Goal: Task Accomplishment & Management: Manage account settings

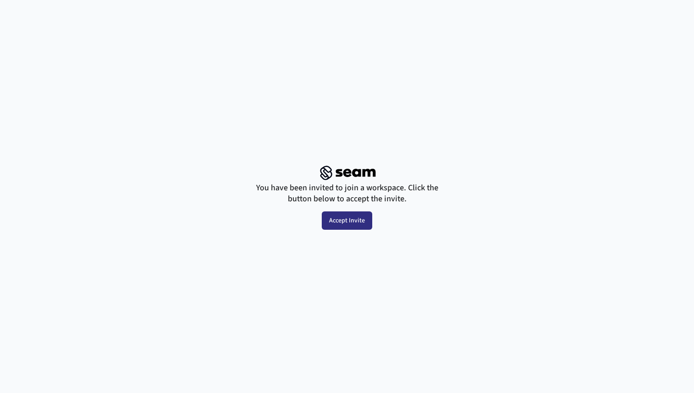
click at [352, 222] on button "Accept Invite" at bounding box center [347, 220] width 50 height 18
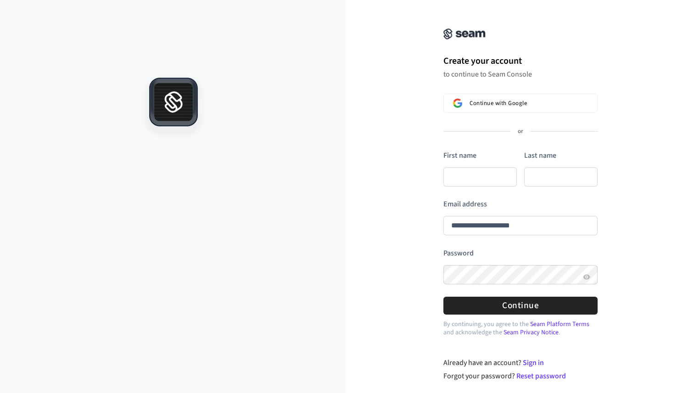
type input "**********"
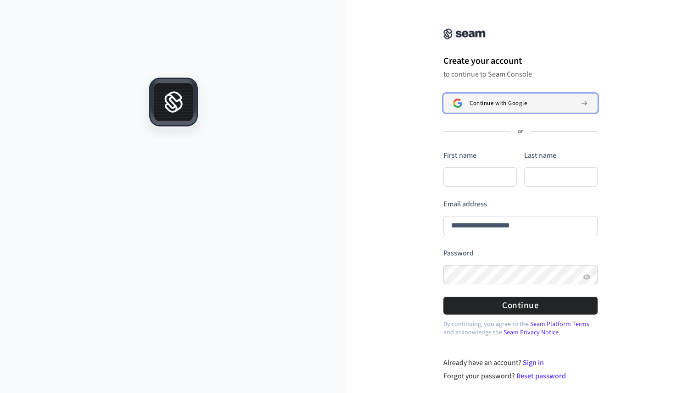
click at [494, 105] on span "Continue with Google" at bounding box center [497, 103] width 57 height 7
type input "**********"
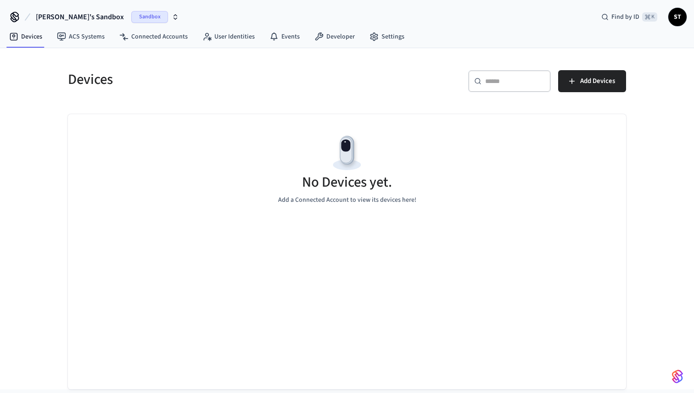
click at [172, 17] on icon "button" at bounding box center [175, 16] width 7 height 7
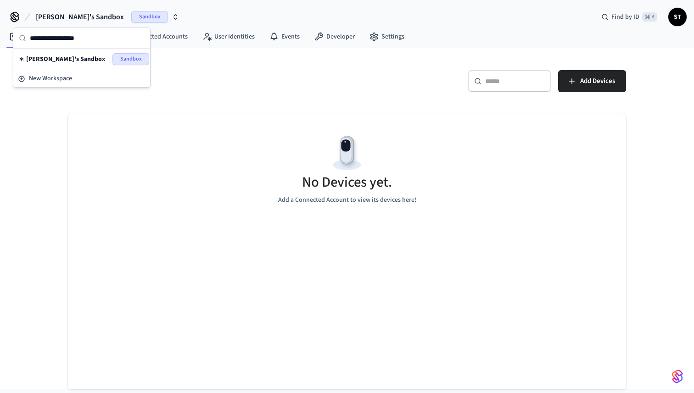
click at [80, 60] on div "Evgenii's Sandbox Sandbox" at bounding box center [82, 59] width 126 height 12
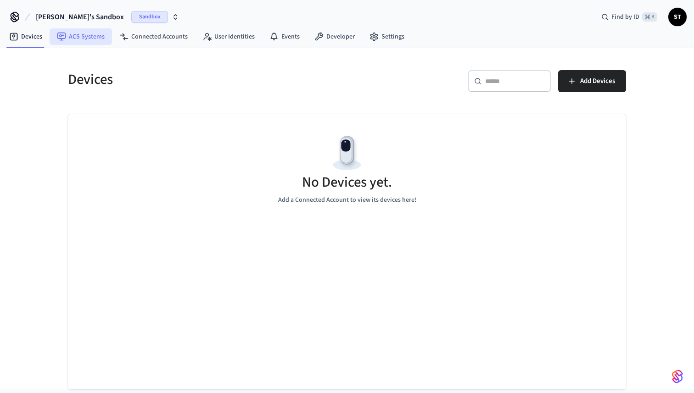
click at [80, 37] on link "ACS Systems" at bounding box center [81, 36] width 62 height 17
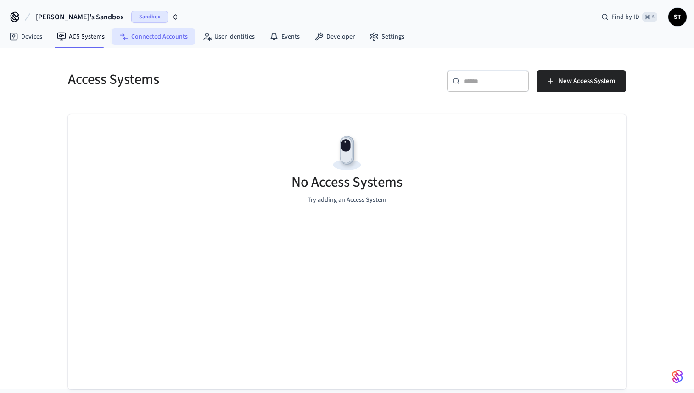
click at [152, 39] on link "Connected Accounts" at bounding box center [153, 36] width 83 height 17
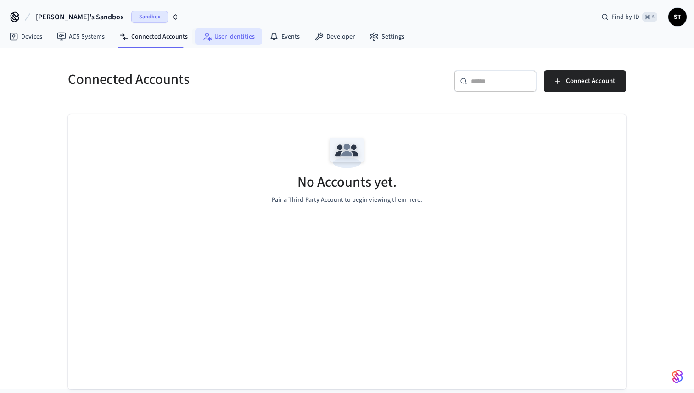
click at [219, 37] on link "User Identities" at bounding box center [228, 36] width 67 height 17
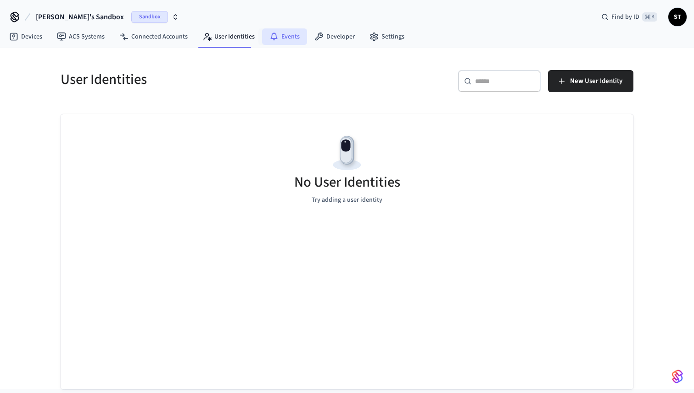
click at [287, 37] on link "Events" at bounding box center [284, 36] width 45 height 17
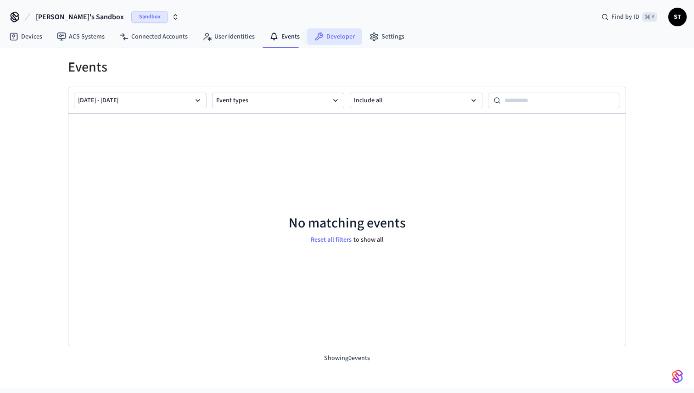
click at [330, 38] on link "Developer" at bounding box center [334, 36] width 55 height 17
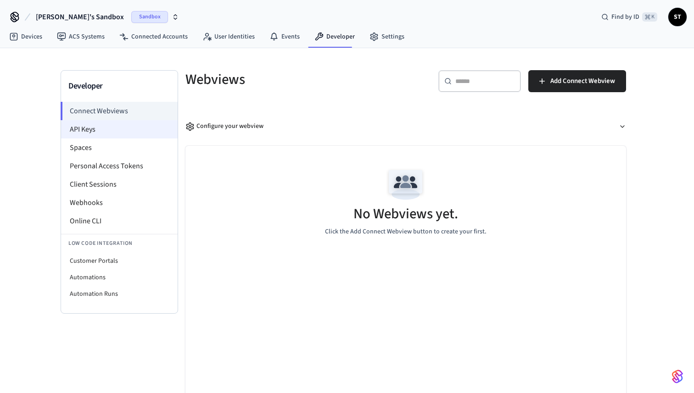
click at [117, 128] on li "API Keys" at bounding box center [119, 129] width 117 height 18
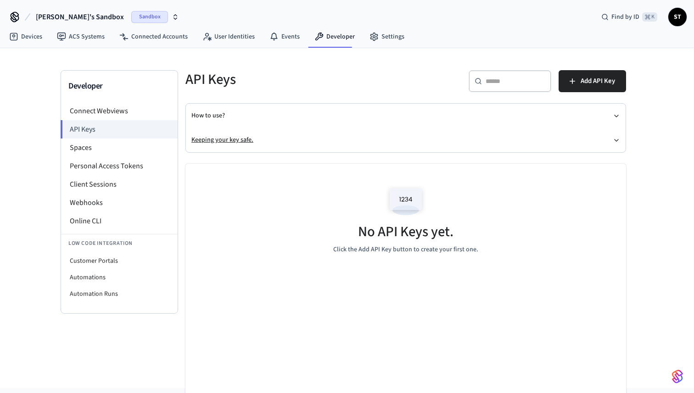
click at [611, 136] on button "Keeping your key safe." at bounding box center [405, 140] width 428 height 24
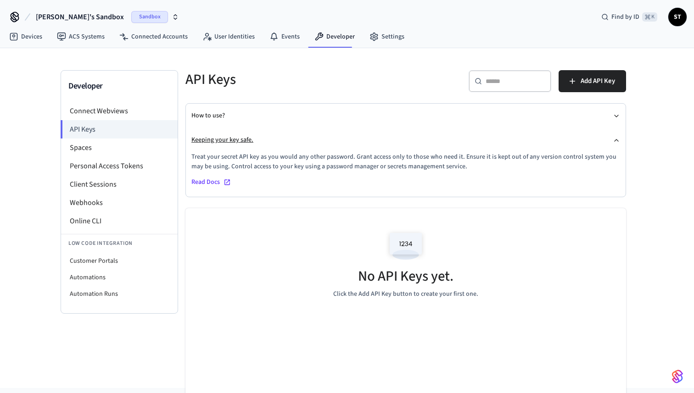
click at [611, 136] on button "Keeping your key safe." at bounding box center [405, 140] width 428 height 24
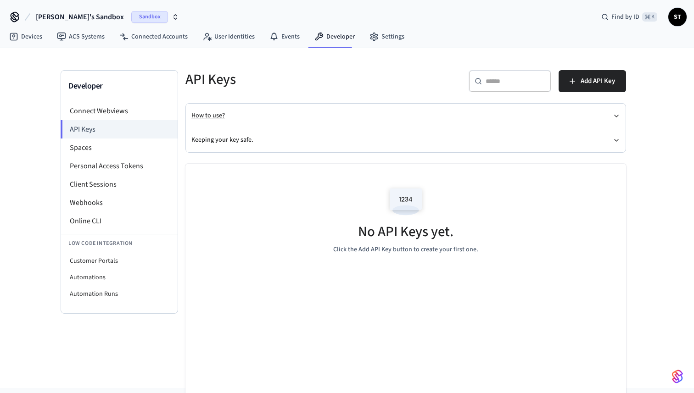
click at [619, 113] on icon "button" at bounding box center [615, 115] width 7 height 7
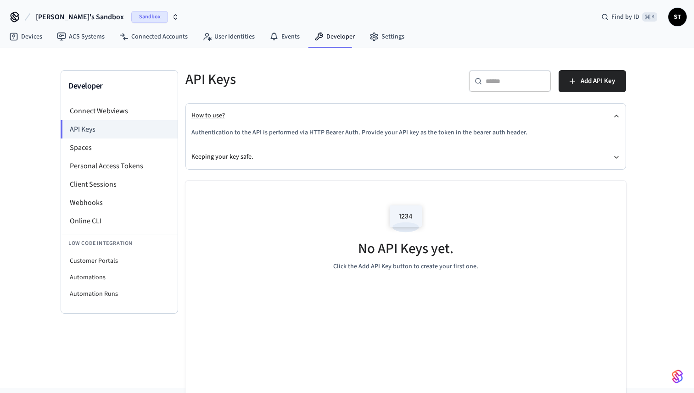
click at [619, 113] on icon "button" at bounding box center [615, 115] width 7 height 7
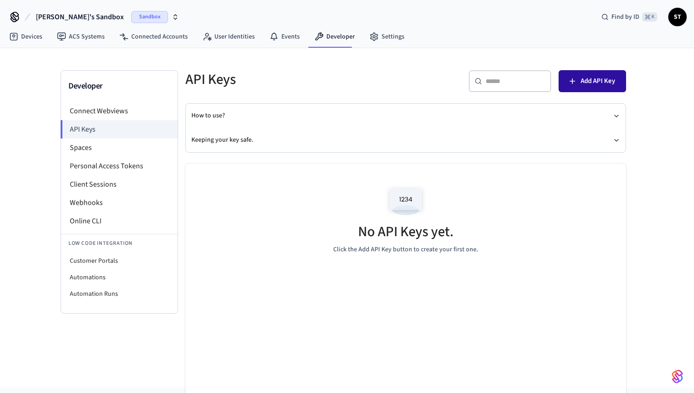
click at [606, 86] on span "Add API Key" at bounding box center [597, 81] width 34 height 12
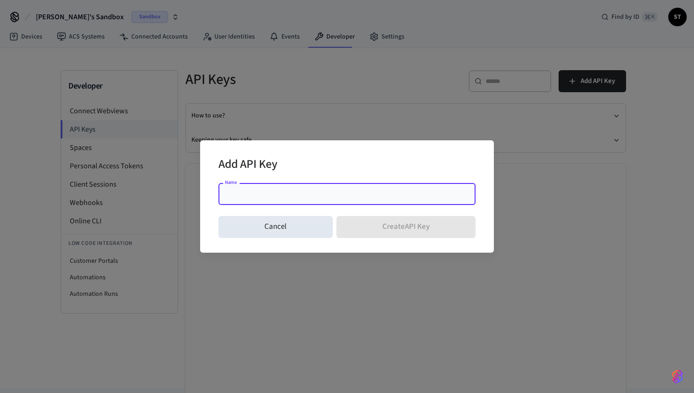
click at [334, 190] on input "Name" at bounding box center [347, 193] width 246 height 9
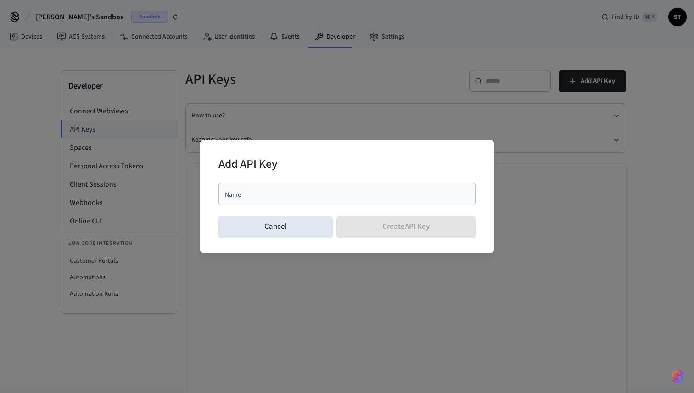
click at [384, 225] on div "Cancel Create API Key" at bounding box center [346, 226] width 257 height 29
click at [341, 199] on div "Name" at bounding box center [346, 194] width 257 height 22
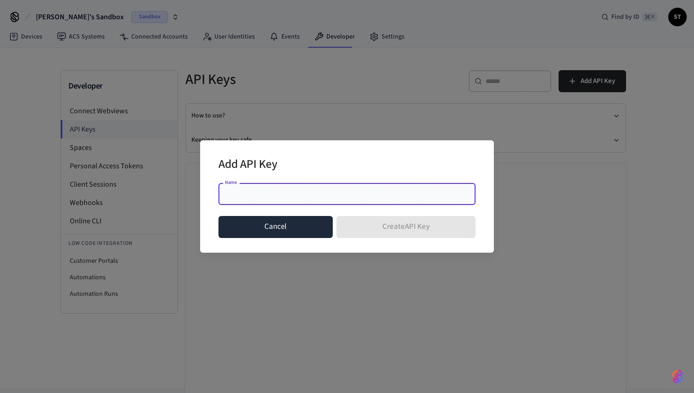
click at [280, 229] on button "Cancel" at bounding box center [275, 227] width 114 height 22
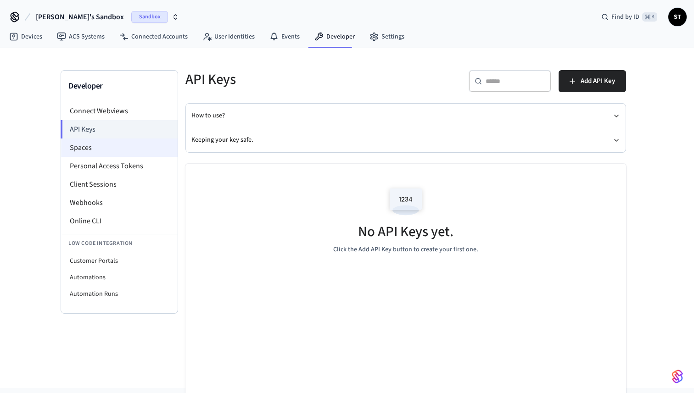
click at [100, 154] on li "Spaces" at bounding box center [119, 148] width 117 height 18
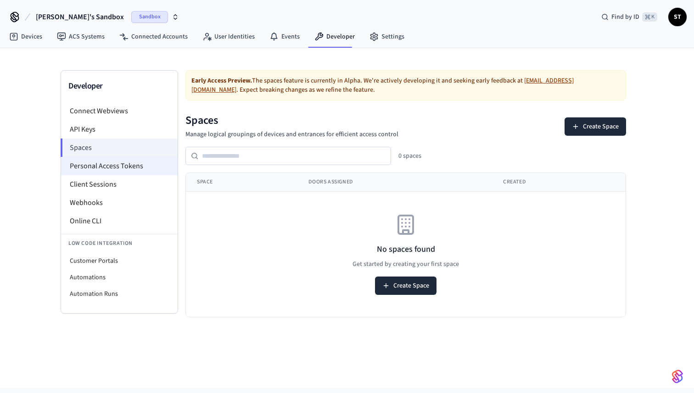
click at [107, 166] on li "Personal Access Tokens" at bounding box center [119, 166] width 117 height 18
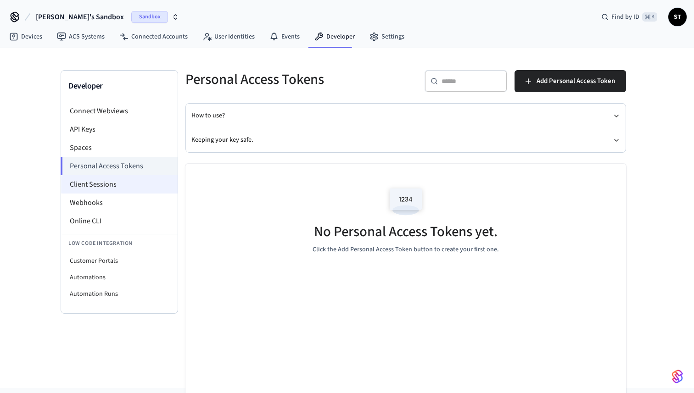
click at [108, 185] on li "Client Sessions" at bounding box center [119, 184] width 117 height 18
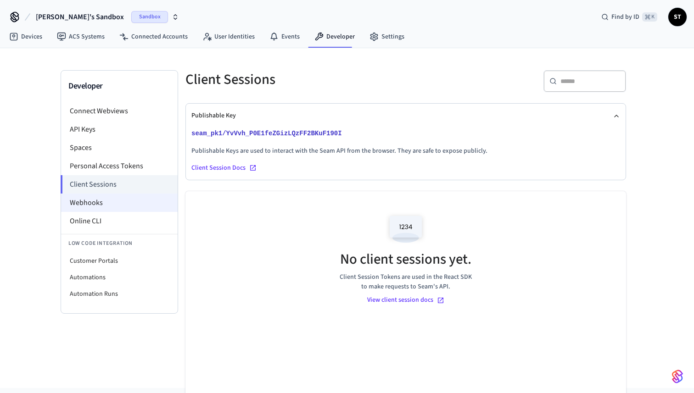
click at [108, 206] on li "Webhooks" at bounding box center [119, 203] width 117 height 18
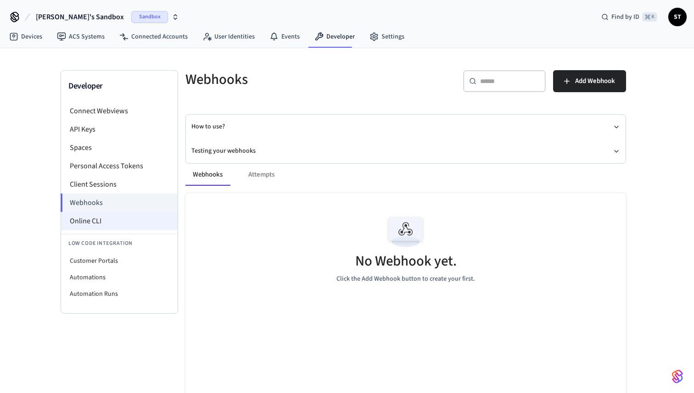
click at [103, 222] on li "Online CLI" at bounding box center [119, 221] width 117 height 18
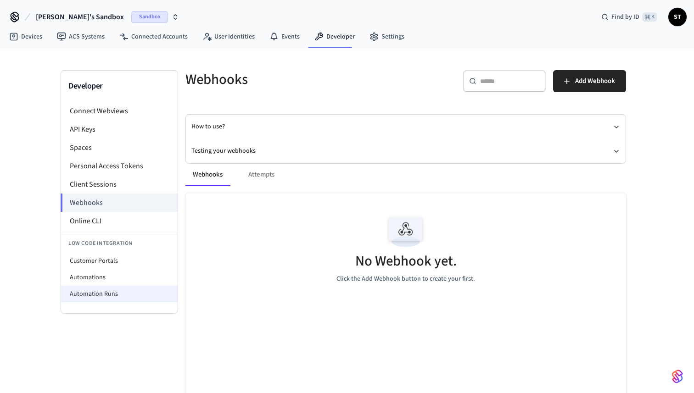
click at [117, 295] on li "Automation Runs" at bounding box center [119, 294] width 117 height 17
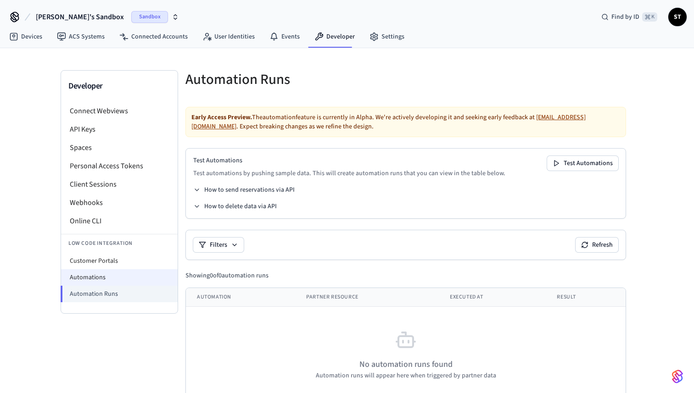
click at [115, 278] on li "Automations" at bounding box center [119, 277] width 117 height 17
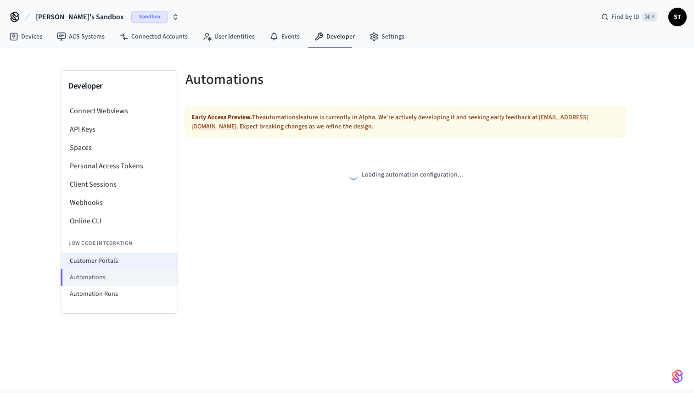
click at [114, 258] on li "Customer Portals" at bounding box center [119, 261] width 117 height 17
select select "**********"
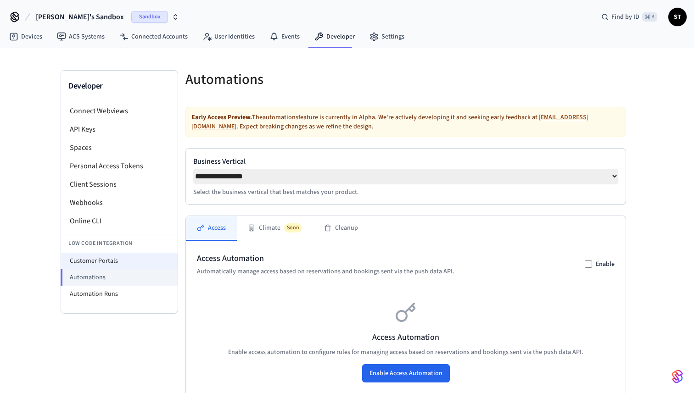
select select "**********"
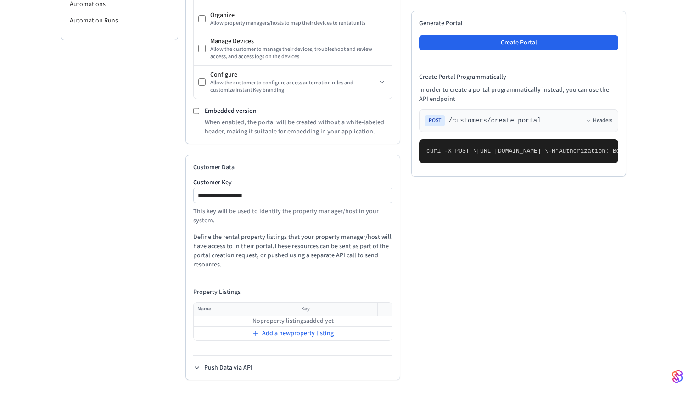
scroll to position [279, 0]
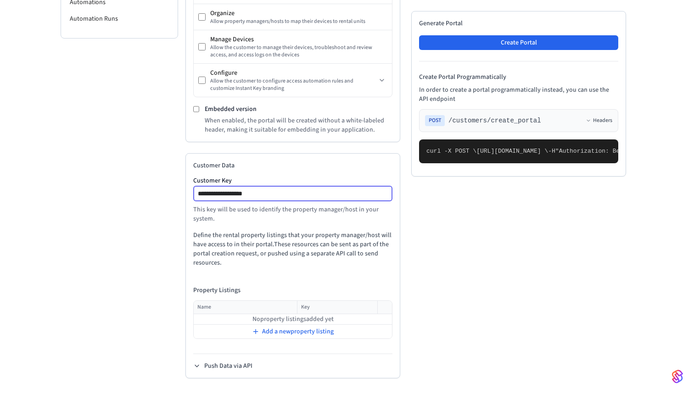
click at [298, 195] on input "**********" at bounding box center [293, 193] width 198 height 11
click at [299, 231] on p "Define the rental property listings that your property manager/host will have a…" at bounding box center [292, 249] width 199 height 37
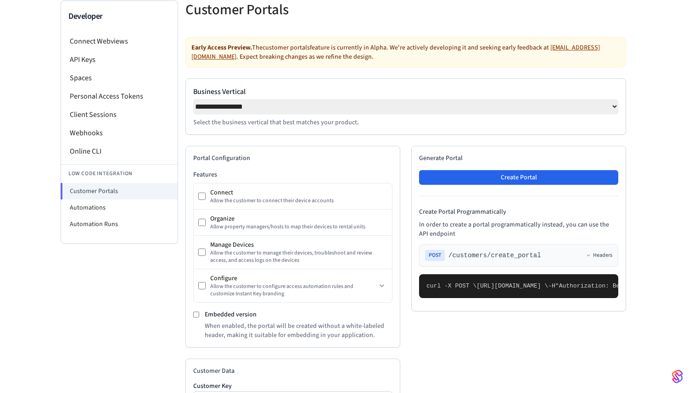
scroll to position [0, 0]
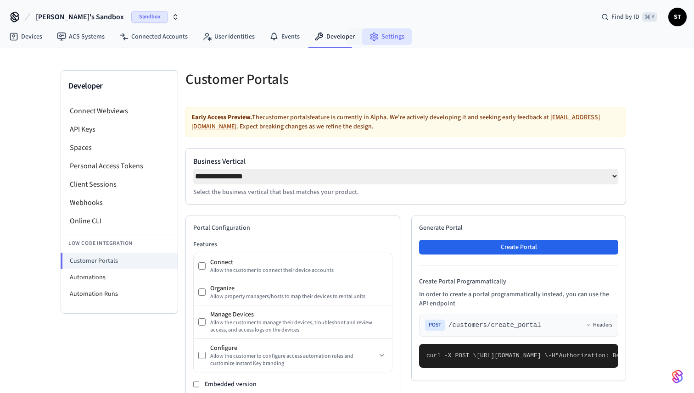
click at [380, 37] on link "Settings" at bounding box center [387, 36] width 50 height 17
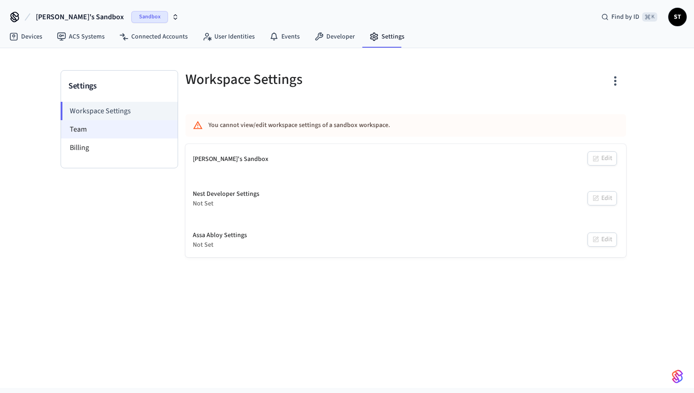
click at [125, 132] on li "Team" at bounding box center [119, 129] width 117 height 18
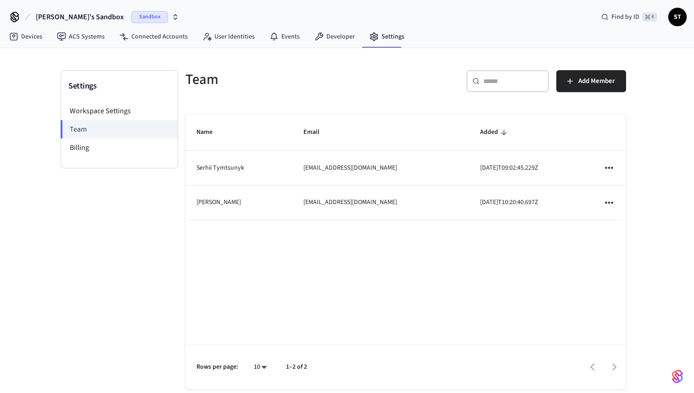
click at [110, 157] on div "Workspace Settings Team Billing" at bounding box center [119, 135] width 117 height 66
click at [86, 149] on li "Billing" at bounding box center [119, 148] width 117 height 18
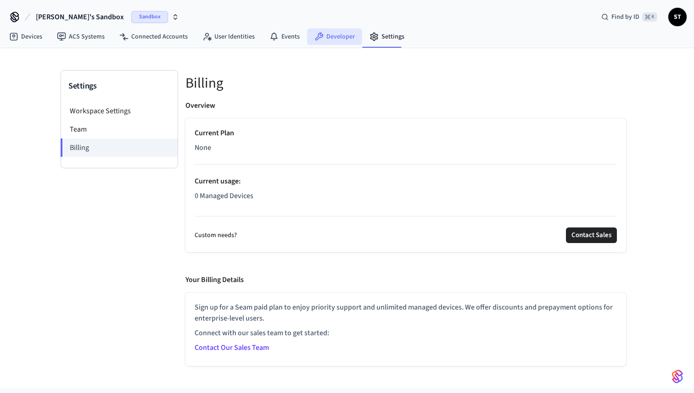
click at [332, 38] on link "Developer" at bounding box center [334, 36] width 55 height 17
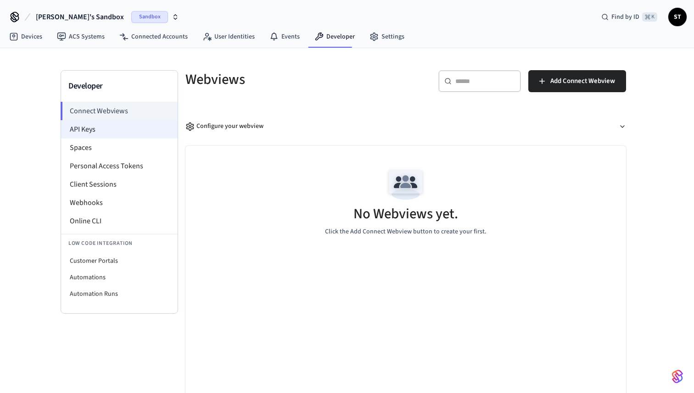
click at [93, 130] on li "API Keys" at bounding box center [119, 129] width 117 height 18
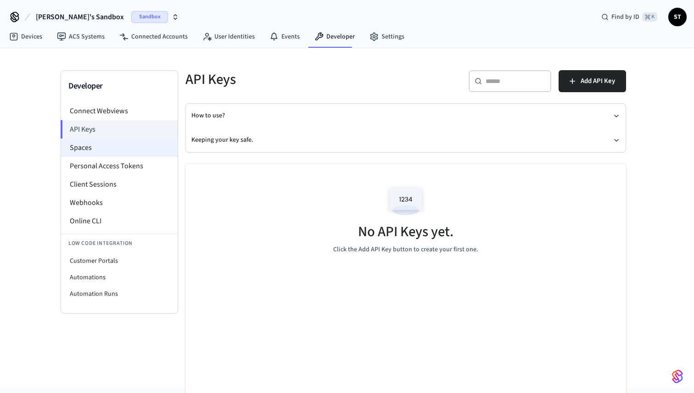
click at [92, 156] on li "Spaces" at bounding box center [119, 148] width 117 height 18
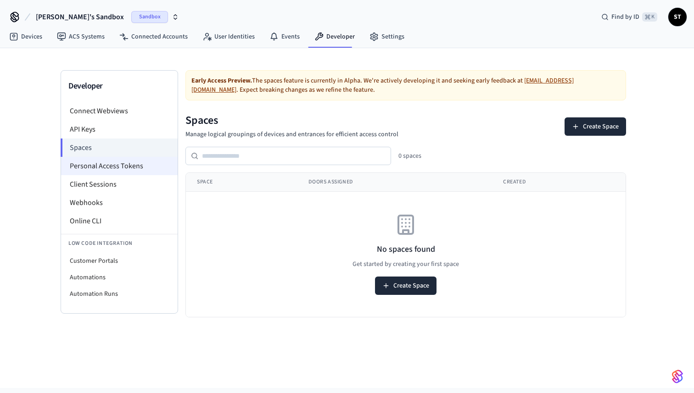
click at [99, 167] on li "Personal Access Tokens" at bounding box center [119, 166] width 117 height 18
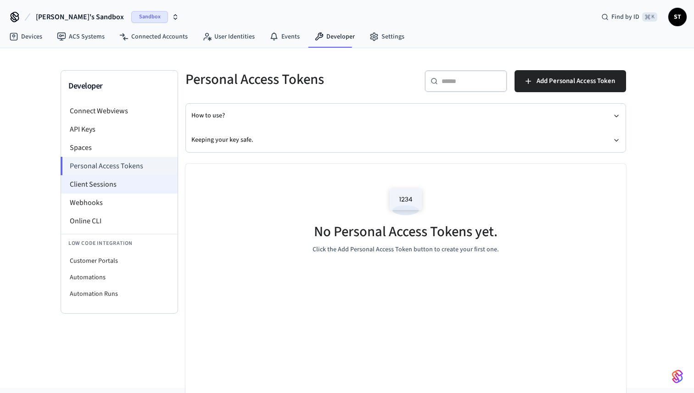
click at [106, 188] on li "Client Sessions" at bounding box center [119, 184] width 117 height 18
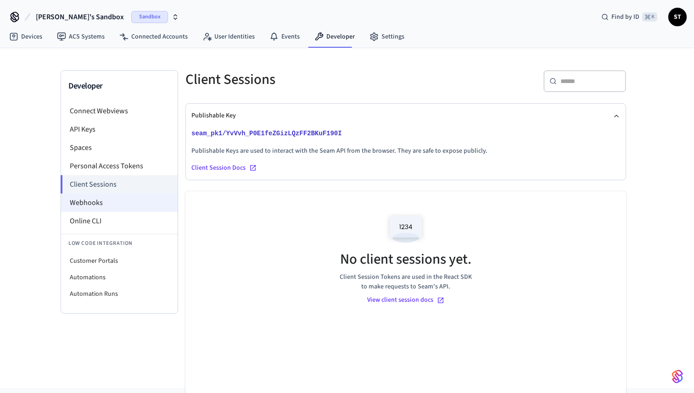
click at [103, 210] on li "Webhooks" at bounding box center [119, 203] width 117 height 18
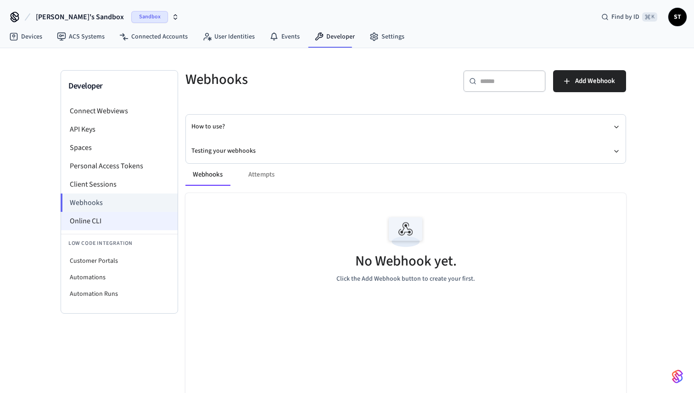
click at [102, 220] on li "Online CLI" at bounding box center [119, 221] width 117 height 18
click at [220, 40] on link "User Identities" at bounding box center [228, 36] width 67 height 17
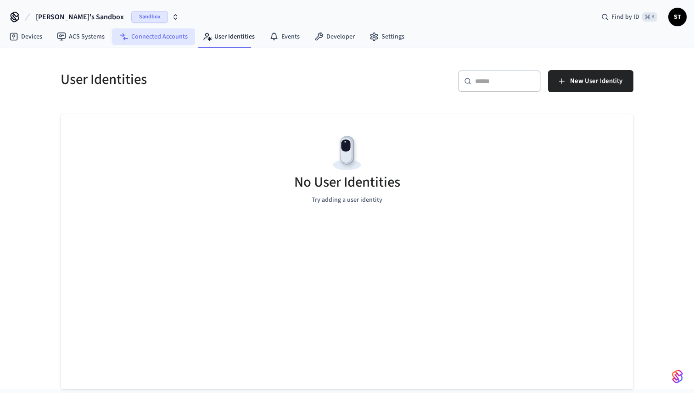
click at [143, 34] on link "Connected Accounts" at bounding box center [153, 36] width 83 height 17
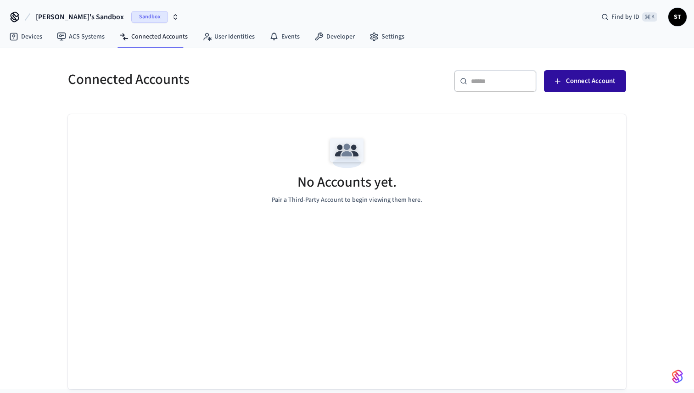
click at [597, 76] on span "Connect Account" at bounding box center [590, 81] width 49 height 12
click at [78, 39] on link "ACS Systems" at bounding box center [81, 36] width 62 height 17
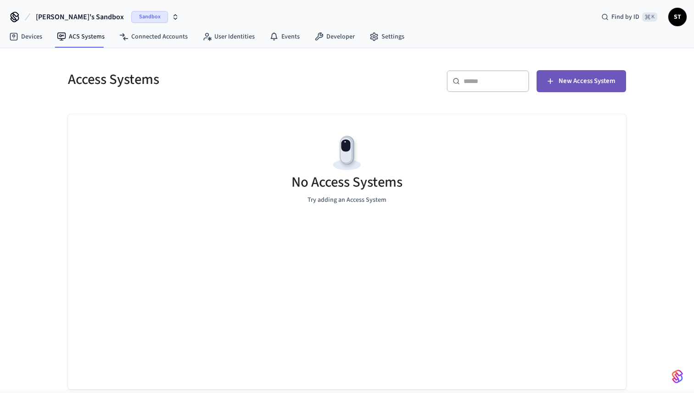
click at [571, 80] on span "New Access System" at bounding box center [586, 81] width 56 height 12
click at [385, 39] on link "Settings" at bounding box center [387, 36] width 50 height 17
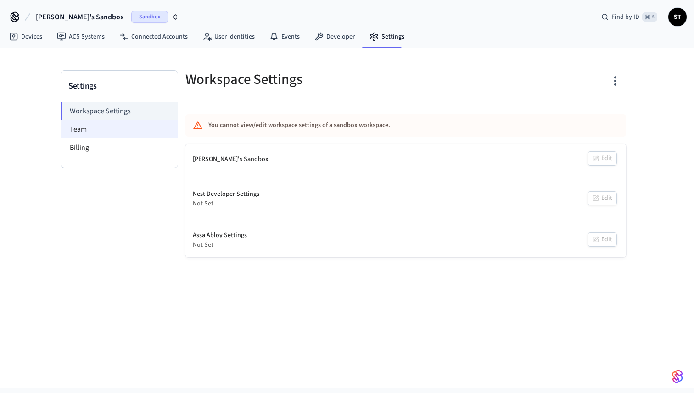
click at [100, 126] on li "Team" at bounding box center [119, 129] width 117 height 18
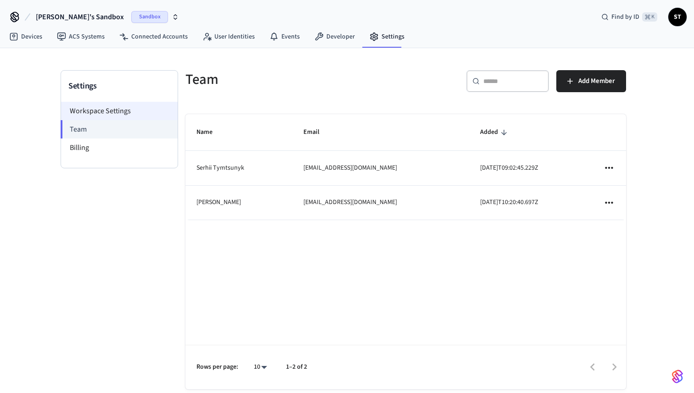
click at [108, 111] on li "Workspace Settings" at bounding box center [119, 111] width 117 height 18
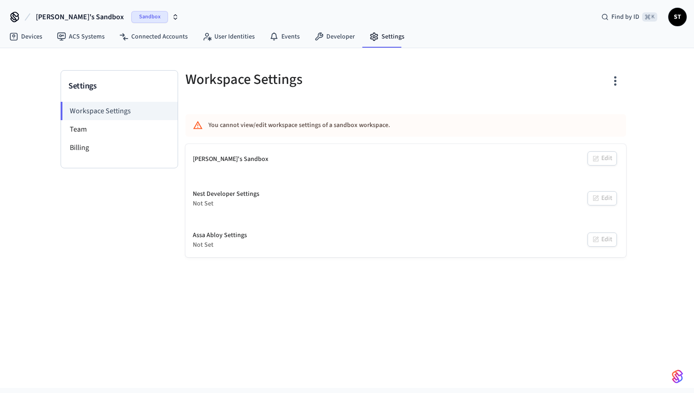
click at [202, 248] on div "Not Set" at bounding box center [220, 245] width 54 height 10
click at [215, 305] on div "Settings Workspace Settings Team Billing Workspace Settings You cannot view/edi…" at bounding box center [347, 218] width 694 height 340
click at [616, 81] on icon "button" at bounding box center [615, 81] width 14 height 14
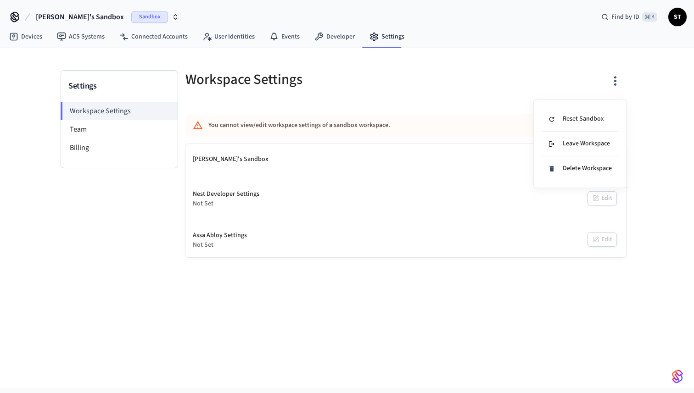
click at [555, 67] on div at bounding box center [347, 196] width 694 height 393
click at [172, 19] on icon "button" at bounding box center [175, 16] width 7 height 7
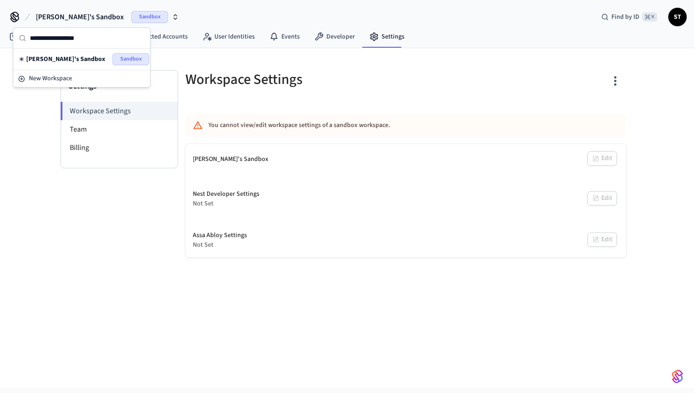
click at [222, 11] on div "Evgenii's Sandbox Sandbox Find by ID ⌘ K ST" at bounding box center [347, 13] width 694 height 27
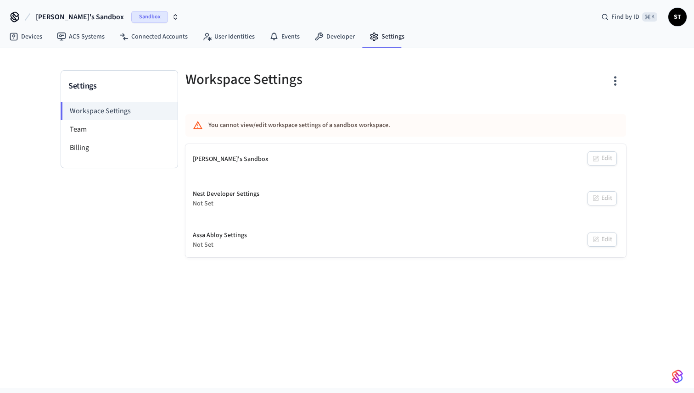
click at [172, 18] on icon "button" at bounding box center [175, 16] width 7 height 7
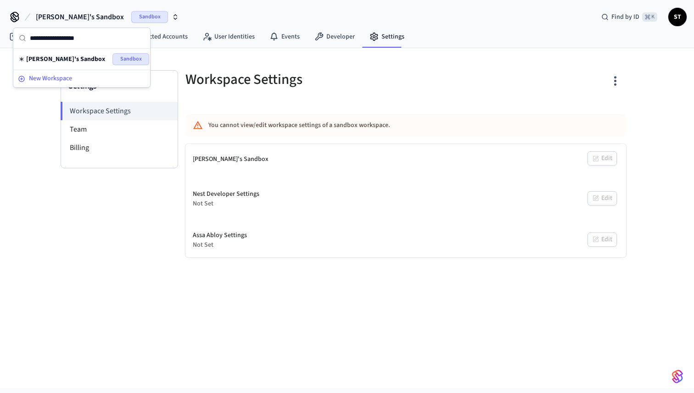
click at [91, 75] on div "New Workspace" at bounding box center [82, 79] width 128 height 10
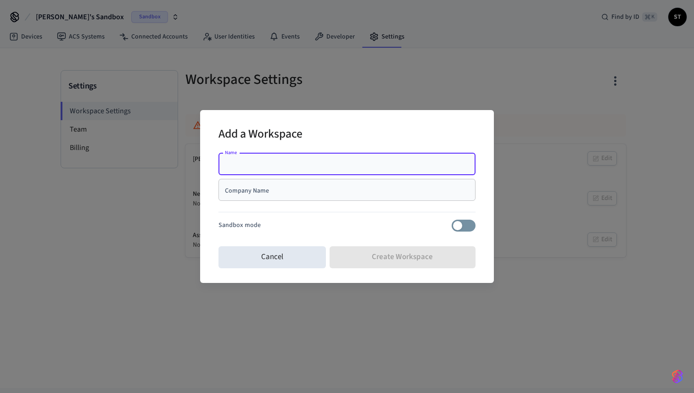
click at [298, 188] on input "Company Name" at bounding box center [347, 189] width 246 height 9
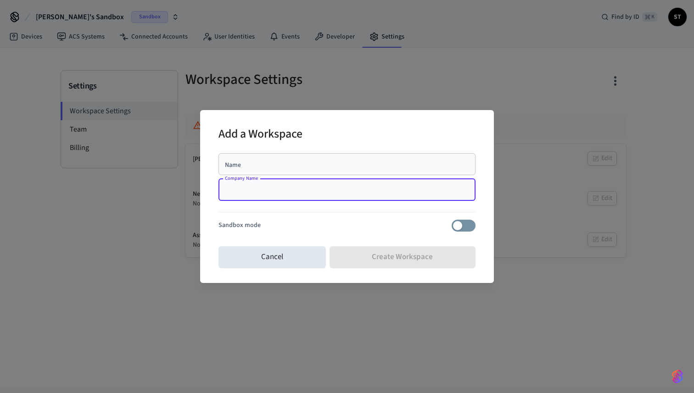
click at [294, 165] on input "Name" at bounding box center [347, 164] width 246 height 9
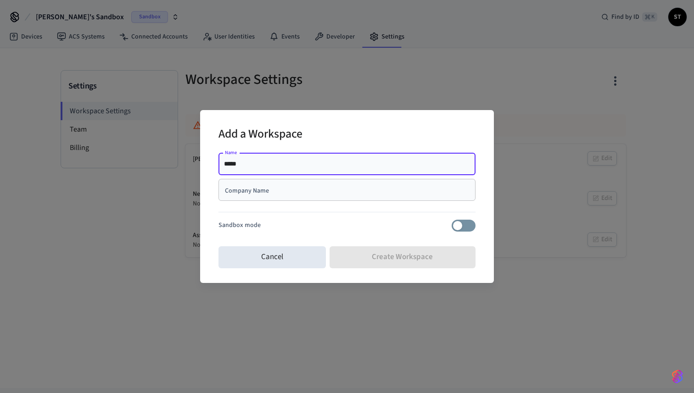
click at [281, 135] on h2 "Add a Workspace" at bounding box center [260, 135] width 84 height 28
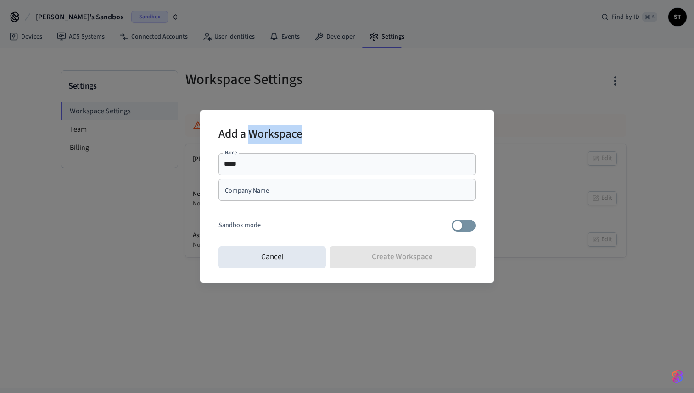
click at [281, 135] on h2 "Add a Workspace" at bounding box center [260, 135] width 84 height 28
copy h2 "Workspace"
click at [270, 171] on div "**** Name" at bounding box center [346, 164] width 257 height 22
paste input "**********"
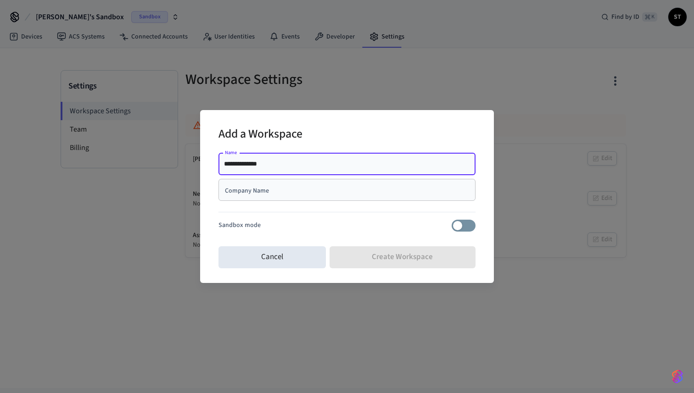
type input "**********"
click at [273, 194] on input "Company Name" at bounding box center [347, 189] width 246 height 9
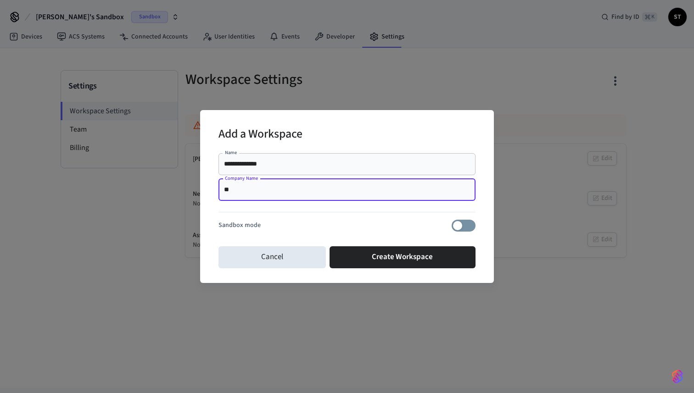
type input "*"
type input "****"
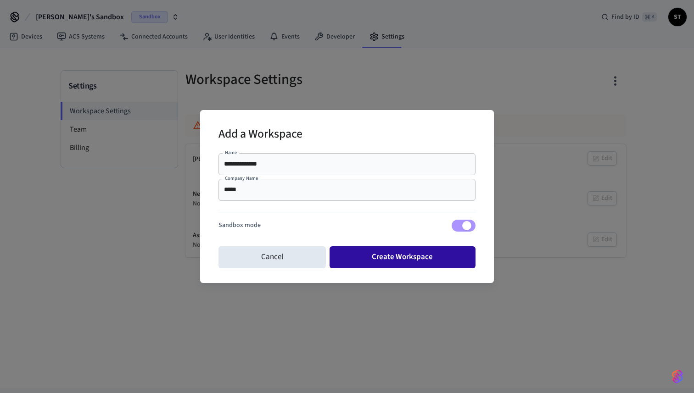
click at [399, 258] on button "Create Workspace" at bounding box center [402, 257] width 146 height 22
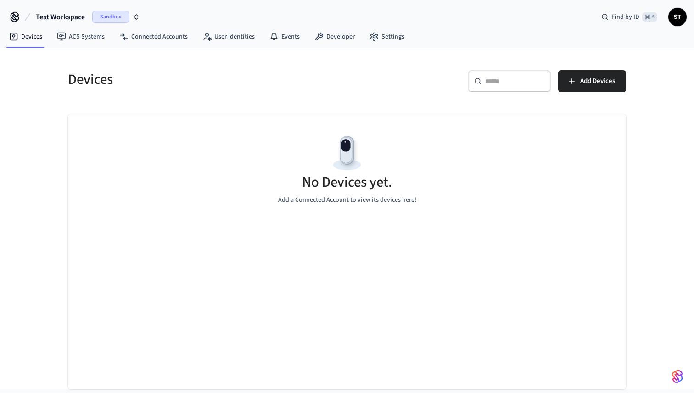
click at [109, 17] on span "Sandbox" at bounding box center [110, 17] width 37 height 12
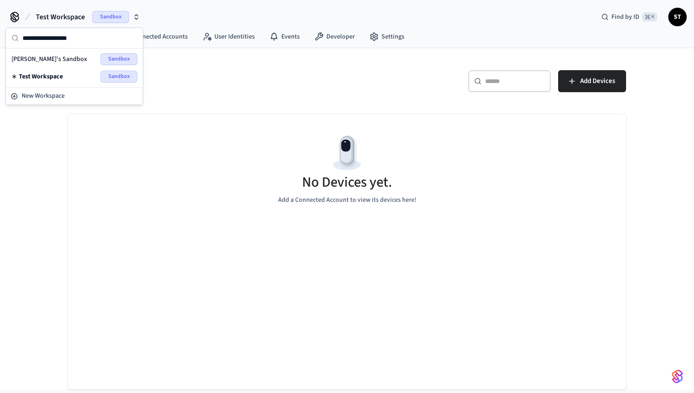
click at [71, 78] on div "Test Workspace Sandbox" at bounding box center [74, 77] width 126 height 12
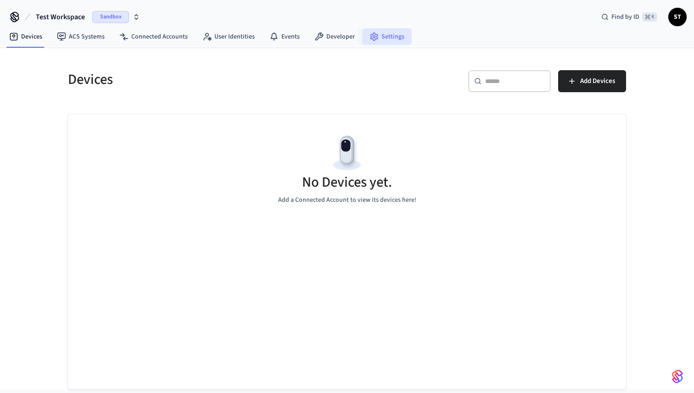
click at [391, 40] on link "Settings" at bounding box center [387, 36] width 50 height 17
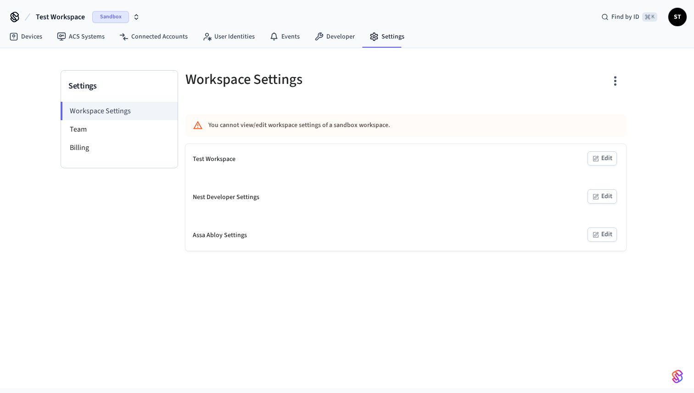
click at [602, 235] on button "Edit" at bounding box center [601, 235] width 29 height 14
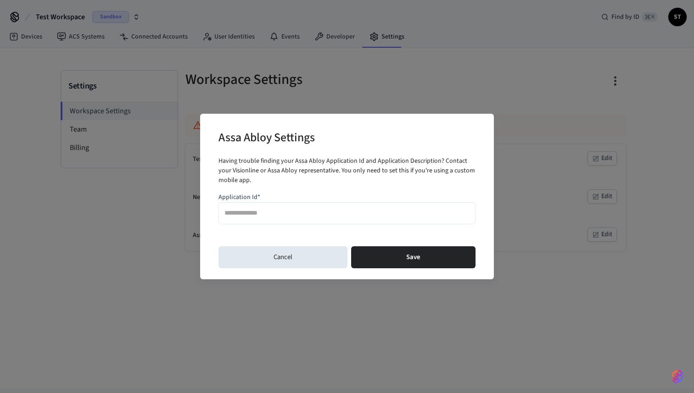
click at [322, 217] on input "Application Id*" at bounding box center [346, 213] width 245 height 13
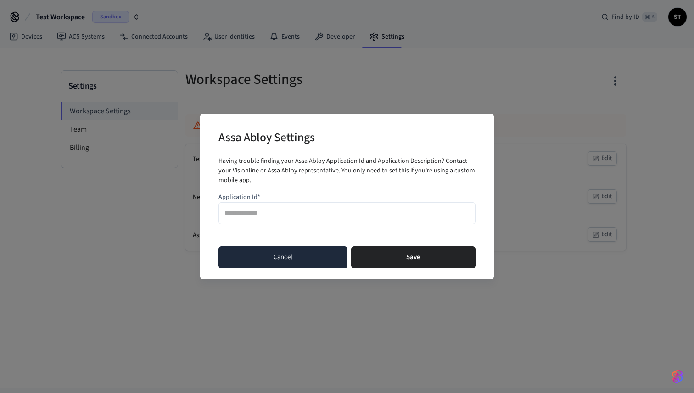
click at [305, 256] on button "Cancel" at bounding box center [282, 257] width 129 height 22
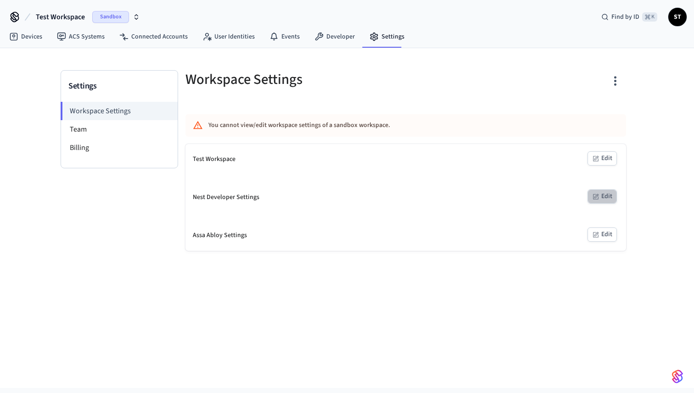
click at [607, 195] on button "Edit" at bounding box center [601, 196] width 29 height 14
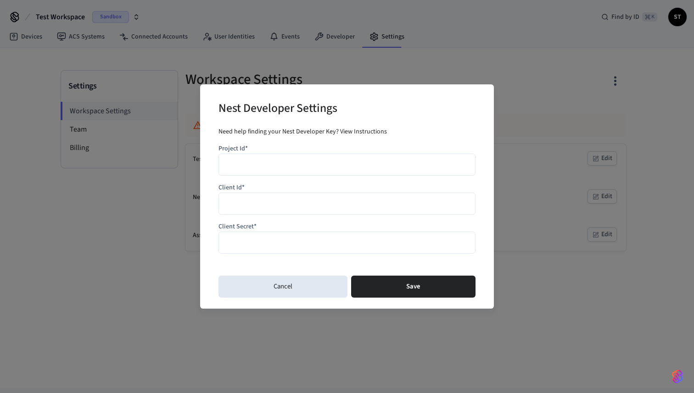
click at [332, 167] on input "Project Id*" at bounding box center [346, 164] width 245 height 13
click at [308, 211] on div at bounding box center [346, 204] width 257 height 22
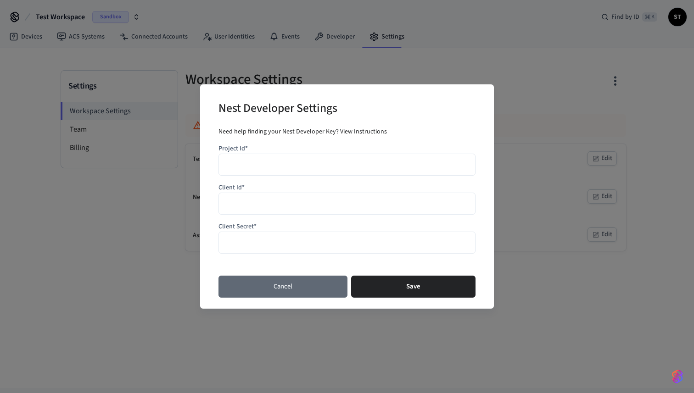
click at [270, 284] on button "Cancel" at bounding box center [282, 287] width 129 height 22
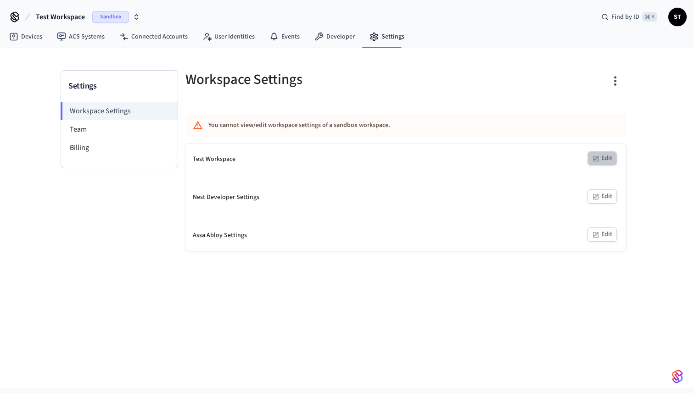
click at [603, 161] on button "Edit" at bounding box center [601, 158] width 29 height 14
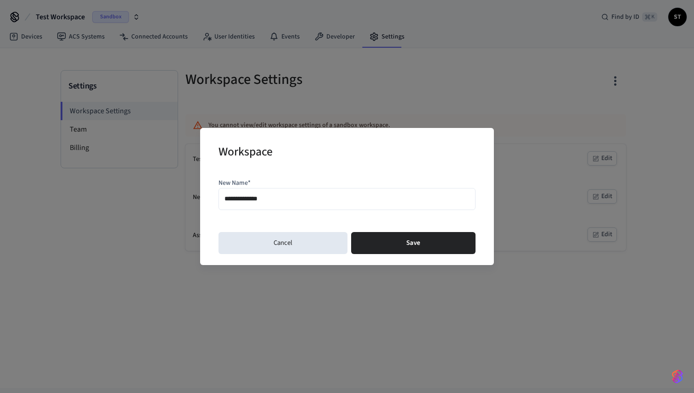
click at [382, 194] on input "**********" at bounding box center [346, 198] width 245 height 13
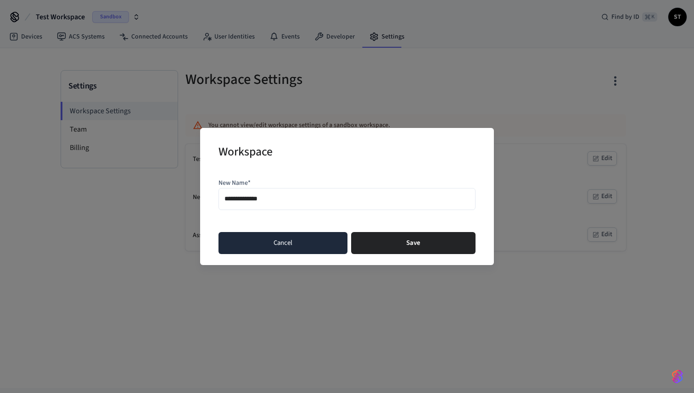
click at [296, 242] on button "Cancel" at bounding box center [282, 243] width 129 height 22
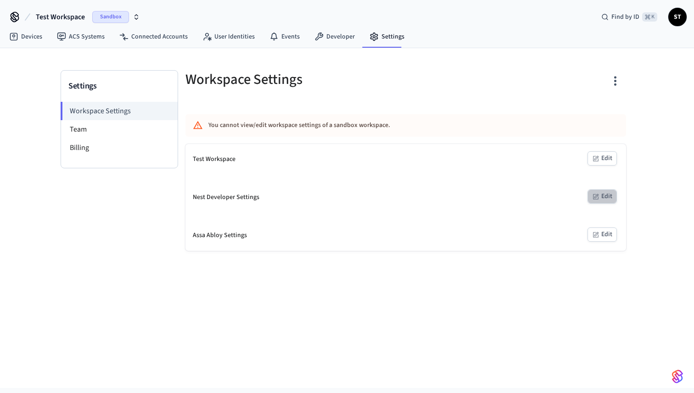
click at [609, 193] on button "Edit" at bounding box center [601, 196] width 29 height 14
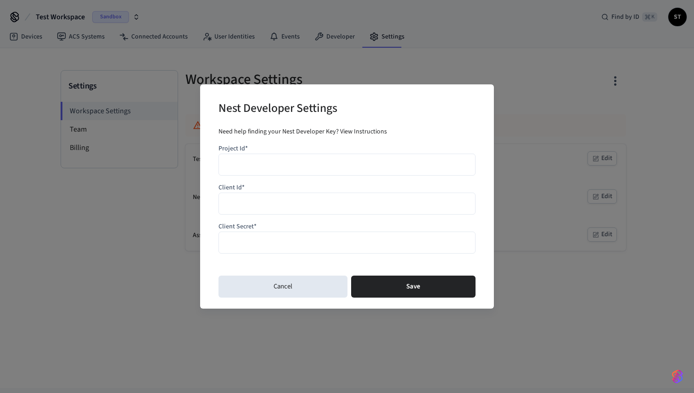
click at [261, 133] on div "Need help finding your Nest Developer Key? View Instructions" at bounding box center [346, 132] width 257 height 10
copy div "Need help finding your Nest Developer Key? View Instructions"
click at [376, 74] on div "Nest Developer Settings Need help finding your Nest Developer Key? View Instruc…" at bounding box center [347, 196] width 694 height 393
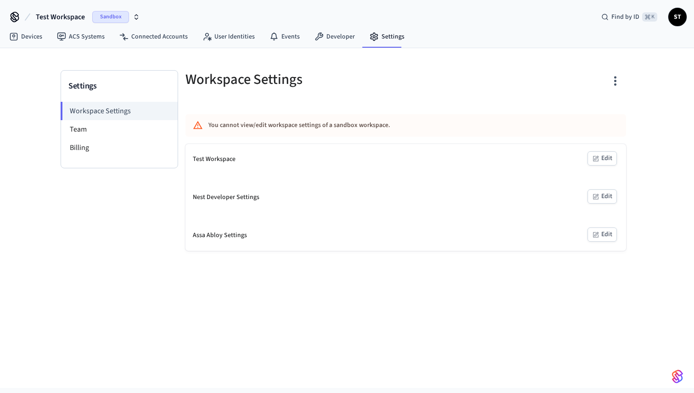
click at [254, 196] on div "Nest Developer Settings" at bounding box center [226, 198] width 67 height 10
click at [608, 195] on button "Edit" at bounding box center [601, 196] width 29 height 14
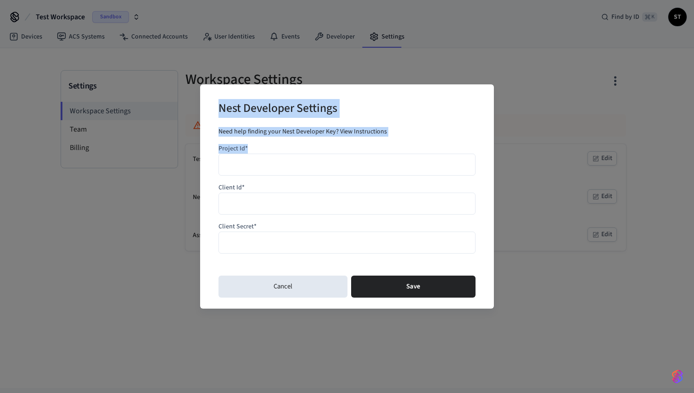
drag, startPoint x: 254, startPoint y: 150, endPoint x: 207, endPoint y: 100, distance: 68.8
click at [207, 100] on div "Nest Developer Settings Need help finding your Nest Developer Key? View Instruc…" at bounding box center [347, 196] width 294 height 224
copy div "Nest Developer Settings Need help finding your Nest Developer Key? View Instruc…"
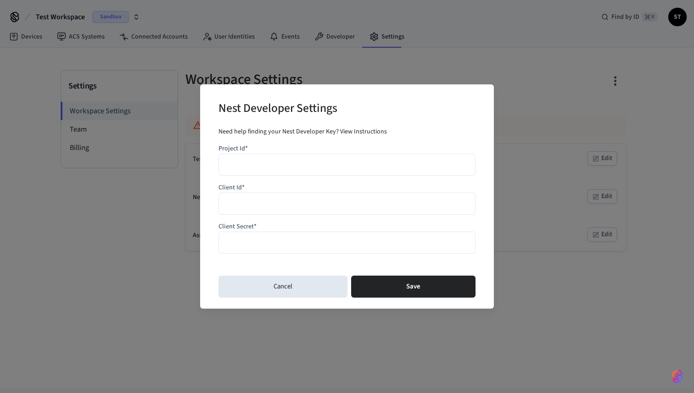
click at [286, 162] on input "Project Id*" at bounding box center [346, 164] width 245 height 13
type input "*"
click at [269, 204] on input "Client Id*" at bounding box center [346, 203] width 245 height 13
click at [271, 234] on div at bounding box center [346, 243] width 257 height 22
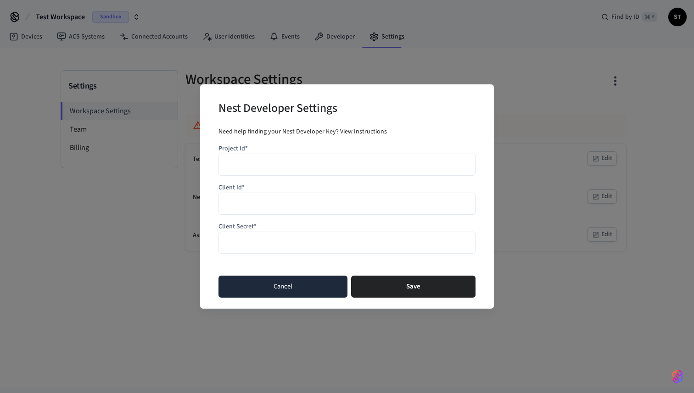
click at [279, 282] on button "Cancel" at bounding box center [282, 287] width 129 height 22
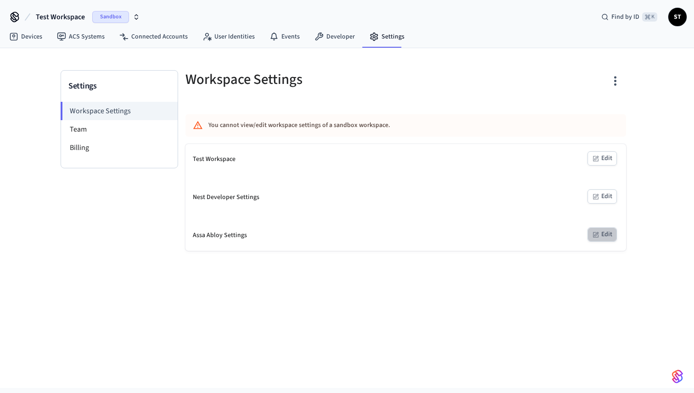
click at [605, 235] on button "Edit" at bounding box center [601, 235] width 29 height 14
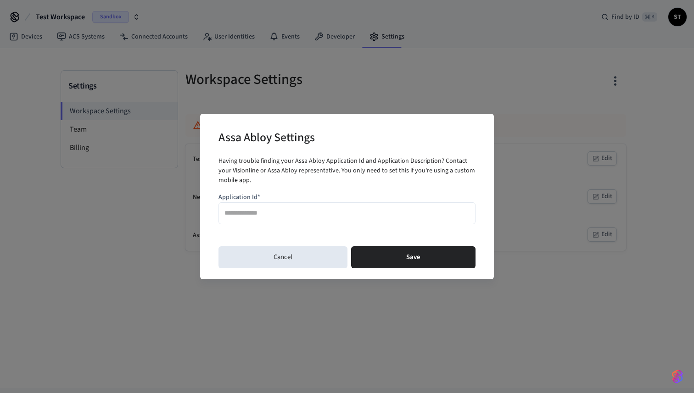
click at [295, 218] on input "Application Id*" at bounding box center [346, 213] width 245 height 13
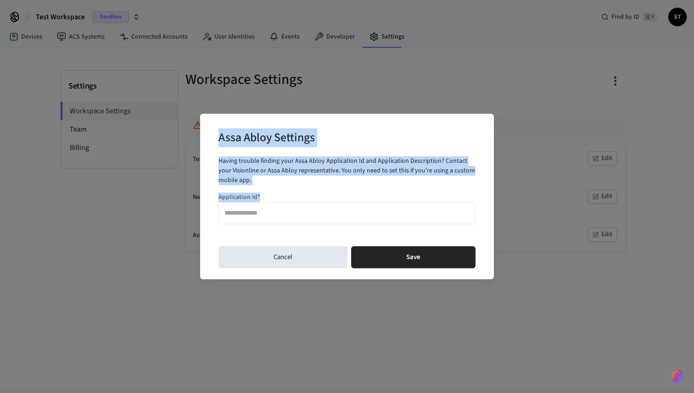
drag, startPoint x: 262, startPoint y: 195, endPoint x: 214, endPoint y: 135, distance: 77.1
click at [214, 135] on div "Assa Abloy Settings Having trouble finding your Assa Abloy Application Id and A…" at bounding box center [347, 197] width 294 height 166
copy div "Assa Abloy Settings Having trouble finding your Assa Abloy Application Id and A…"
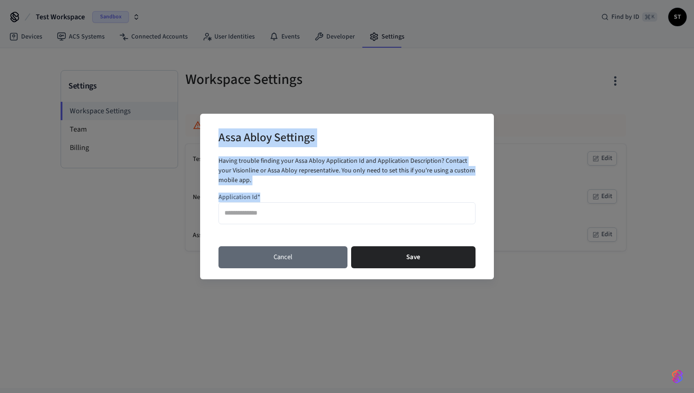
click at [307, 255] on button "Cancel" at bounding box center [282, 257] width 129 height 22
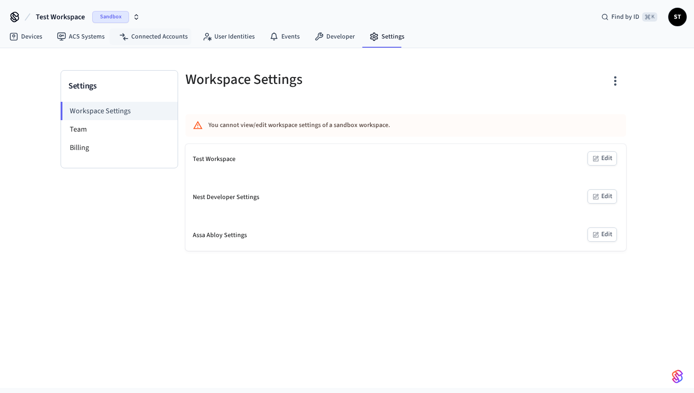
click at [114, 12] on span "Sandbox" at bounding box center [110, 17] width 37 height 12
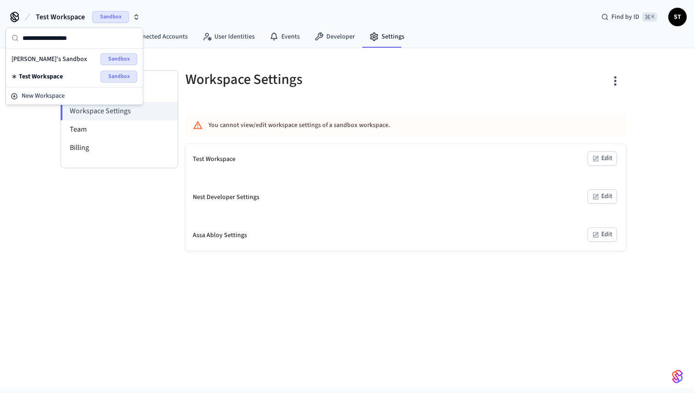
click at [121, 60] on span "Sandbox" at bounding box center [118, 59] width 37 height 12
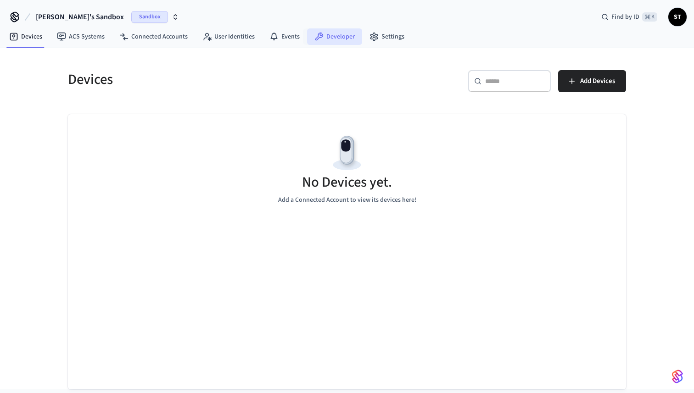
click at [326, 39] on link "Developer" at bounding box center [334, 36] width 55 height 17
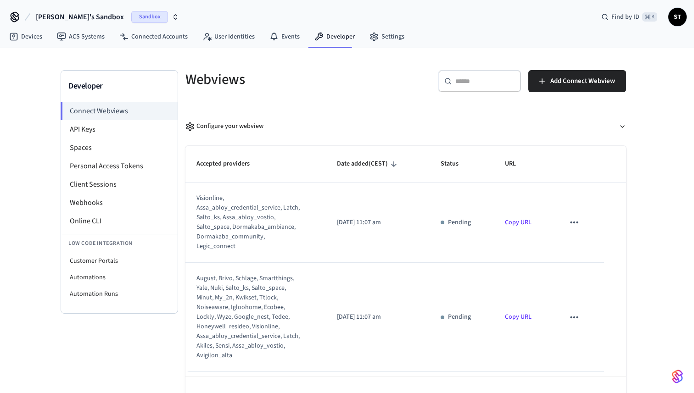
scroll to position [28, 0]
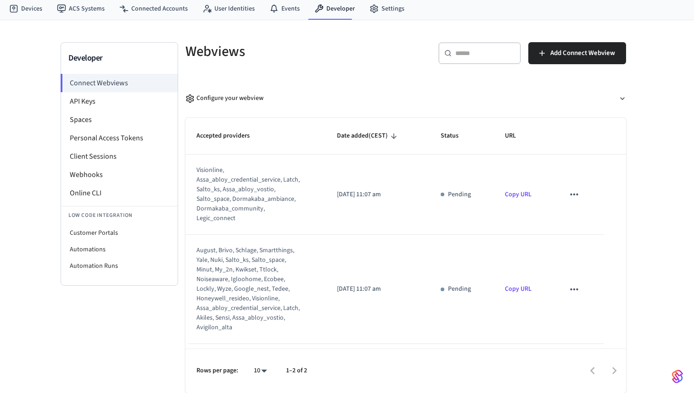
click at [245, 182] on div "visionline, assa_abloy_credential_service, latch, salto_ks, assa_abloy_vostio, …" at bounding box center [249, 195] width 106 height 58
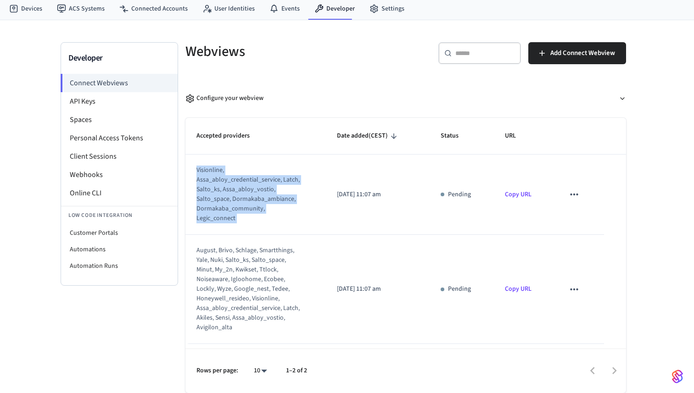
click at [245, 182] on div "visionline, assa_abloy_credential_service, latch, salto_ks, assa_abloy_vostio, …" at bounding box center [249, 195] width 106 height 58
click at [225, 188] on div "visionline, assa_abloy_credential_service, latch, salto_ks, assa_abloy_vostio, …" at bounding box center [249, 195] width 106 height 58
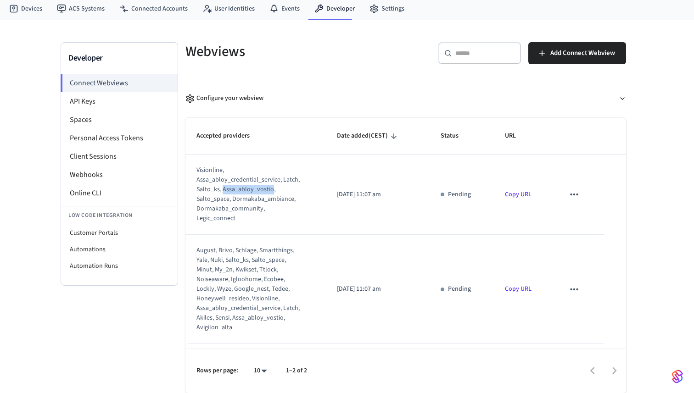
click at [225, 188] on div "visionline, assa_abloy_credential_service, latch, salto_ks, assa_abloy_vostio, …" at bounding box center [249, 195] width 106 height 58
click at [245, 200] on div "visionline, assa_abloy_credential_service, latch, salto_ks, assa_abloy_vostio, …" at bounding box center [249, 195] width 106 height 58
click at [300, 197] on div "visionline, assa_abloy_credential_service, latch, salto_ks, assa_abloy_vostio, …" at bounding box center [249, 195] width 106 height 58
click at [191, 97] on icon "button" at bounding box center [189, 98] width 9 height 9
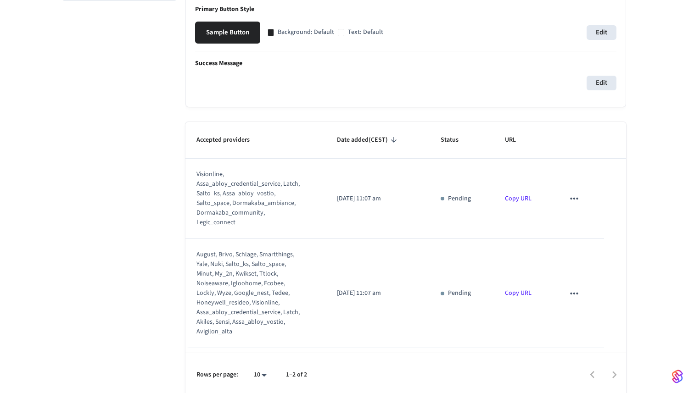
scroll to position [314, 0]
click at [572, 194] on icon "sticky table" at bounding box center [574, 198] width 12 height 12
click at [550, 205] on div at bounding box center [347, 196] width 694 height 393
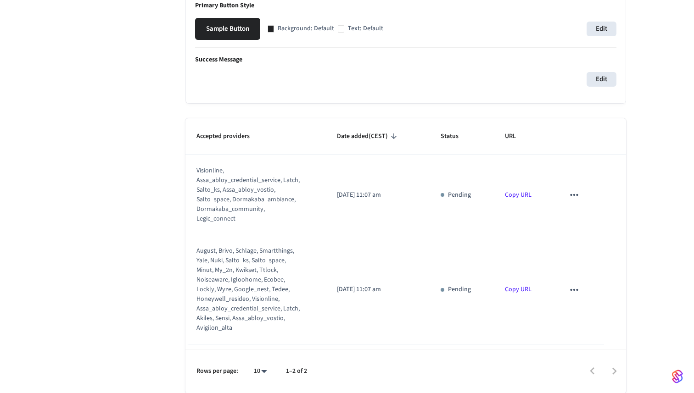
click at [611, 370] on div at bounding box center [470, 372] width 309 height 22
click at [516, 191] on link "Copy URL" at bounding box center [518, 194] width 27 height 9
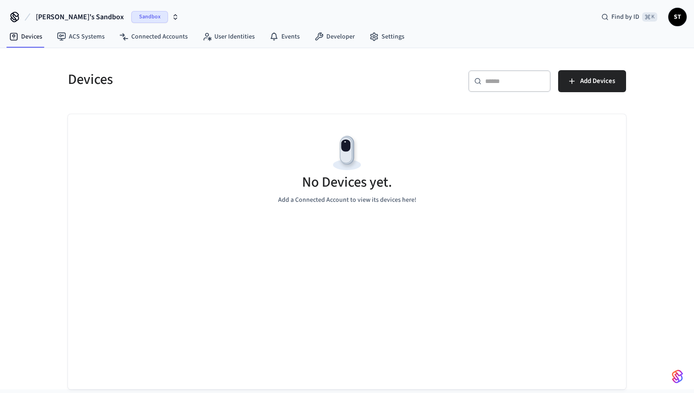
click at [131, 15] on span "Sandbox" at bounding box center [149, 17] width 37 height 12
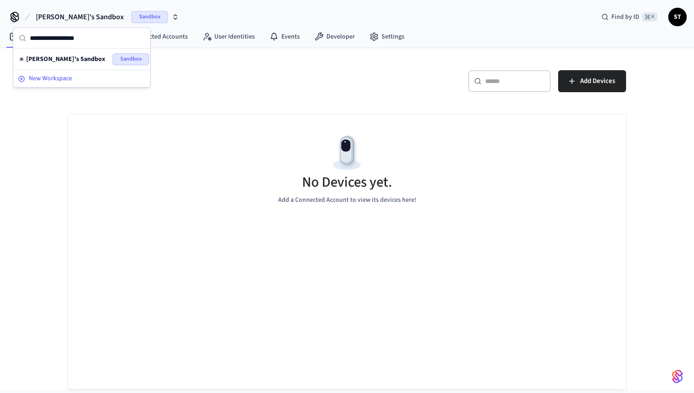
click at [71, 76] on span "New Workspace" at bounding box center [50, 79] width 43 height 10
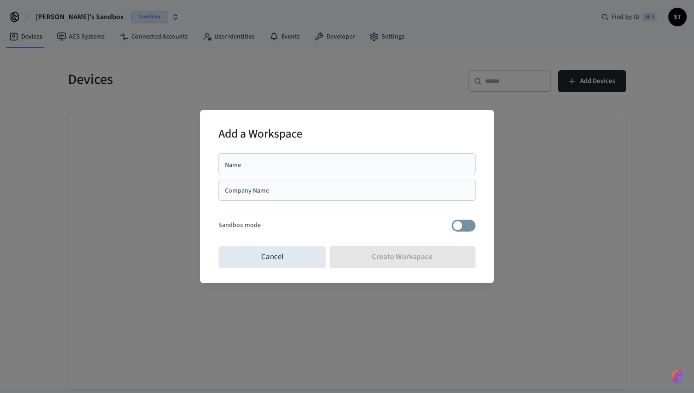
click at [361, 194] on div "Company Name" at bounding box center [346, 190] width 257 height 22
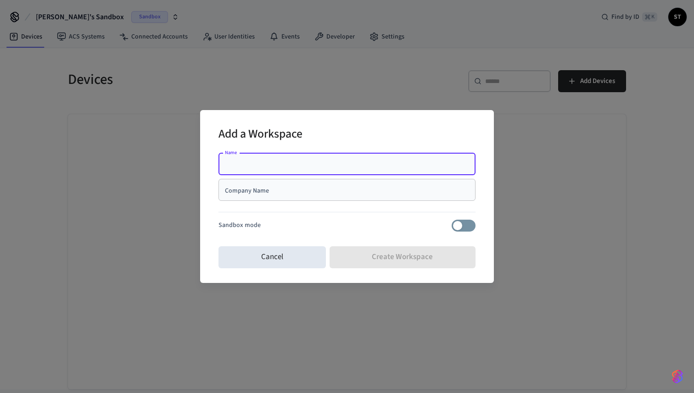
click at [342, 164] on input "Name" at bounding box center [347, 164] width 246 height 9
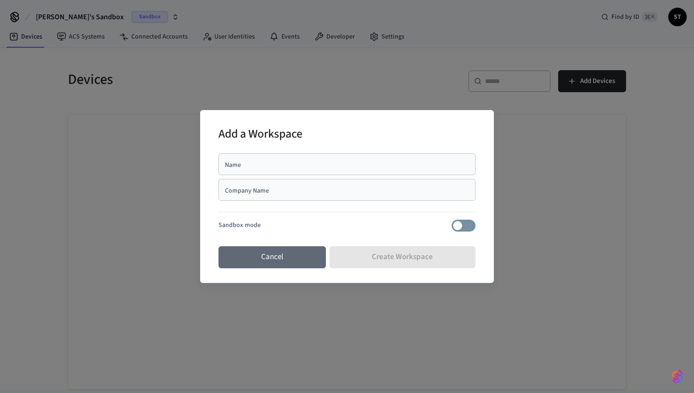
click at [275, 261] on button "Cancel" at bounding box center [271, 257] width 107 height 22
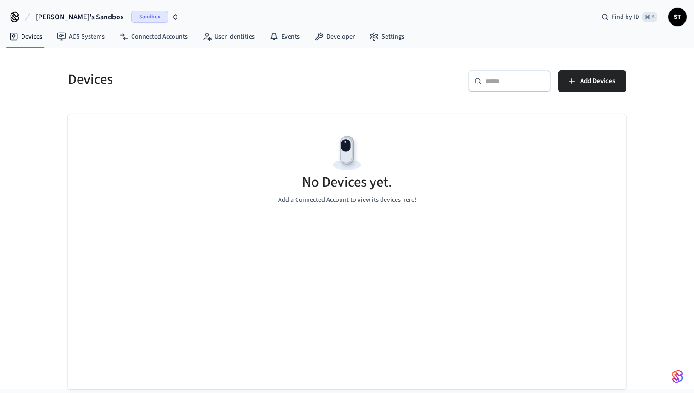
click at [131, 17] on span "Sandbox" at bounding box center [149, 17] width 37 height 12
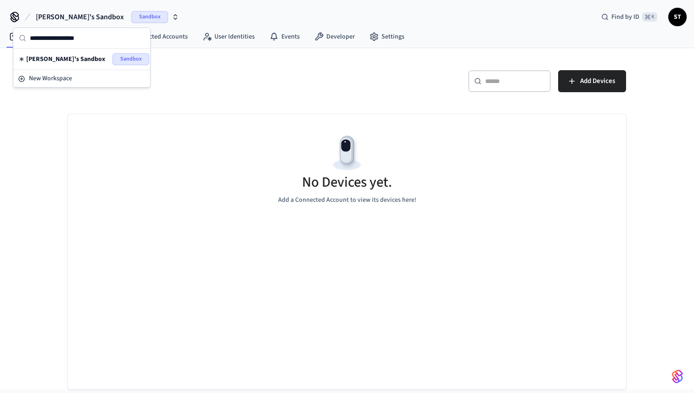
click at [125, 60] on span "Sandbox" at bounding box center [130, 59] width 37 height 12
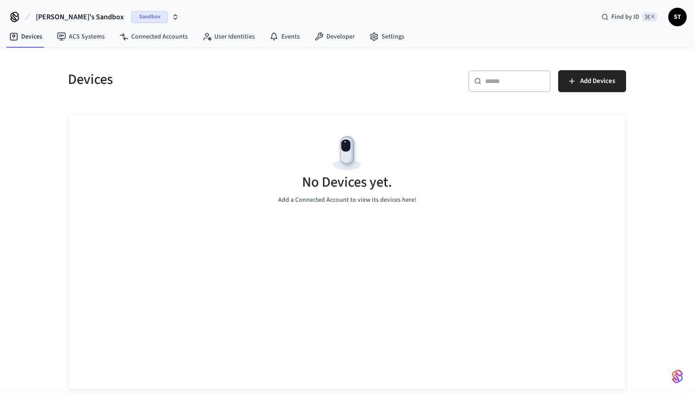
click at [131, 18] on span "Sandbox" at bounding box center [149, 17] width 37 height 12
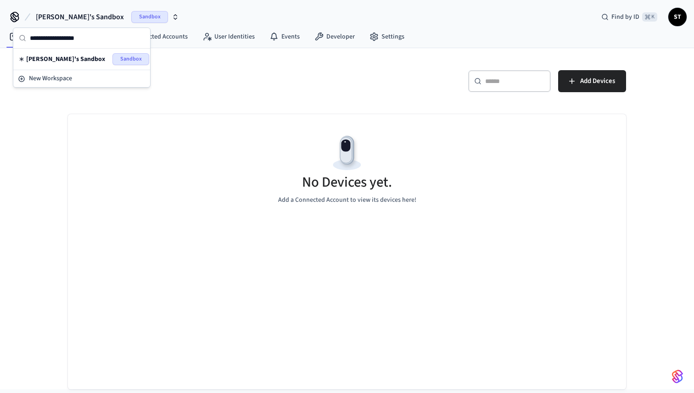
click at [205, 95] on div "Devices" at bounding box center [199, 79] width 284 height 40
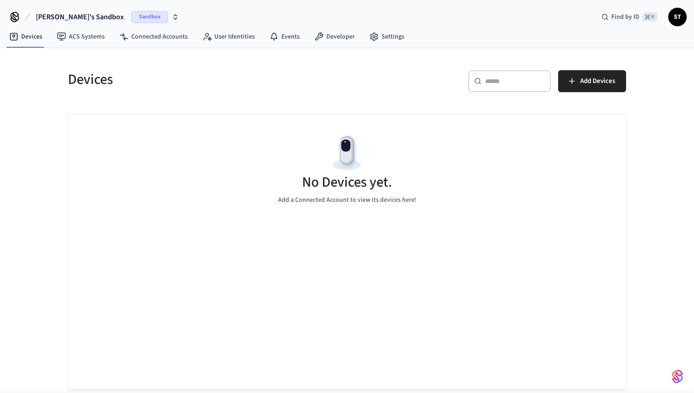
click at [15, 16] on icon at bounding box center [14, 15] width 7 height 7
click at [88, 36] on link "ACS Systems" at bounding box center [81, 36] width 62 height 17
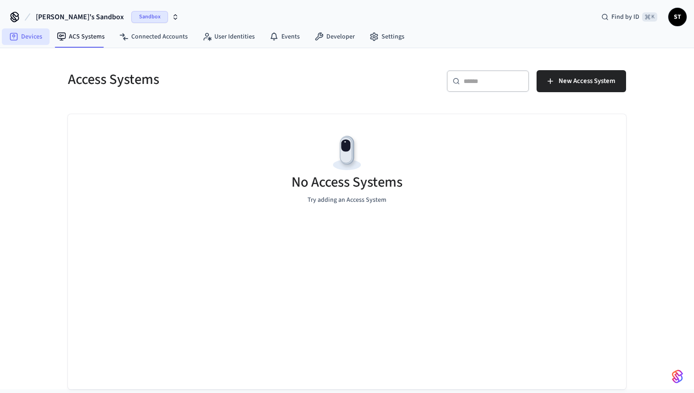
click at [25, 37] on link "Devices" at bounding box center [26, 36] width 48 height 17
